Goal: Transaction & Acquisition: Subscribe to service/newsletter

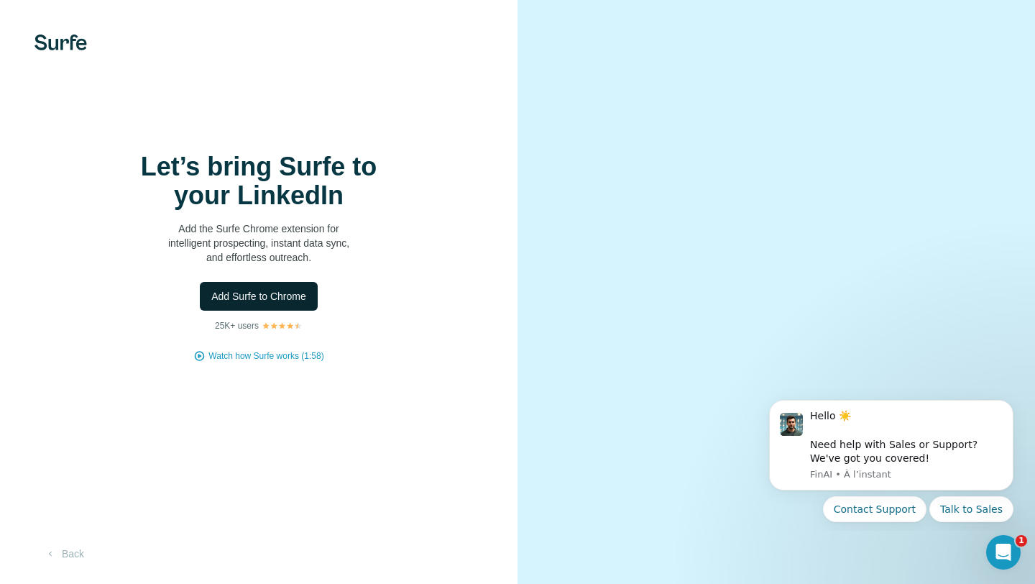
click at [279, 305] on button "Add Surfe to Chrome" at bounding box center [259, 296] width 118 height 29
